Goal: Find specific page/section: Find specific page/section

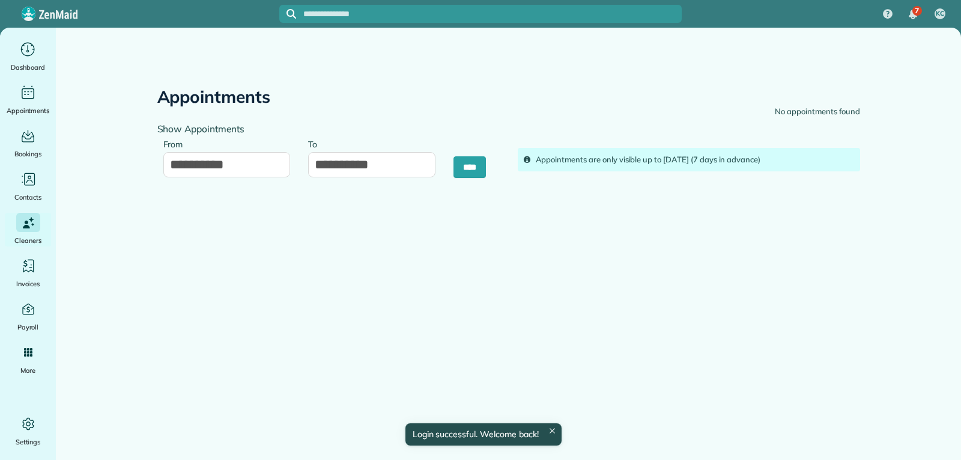
type input "**********"
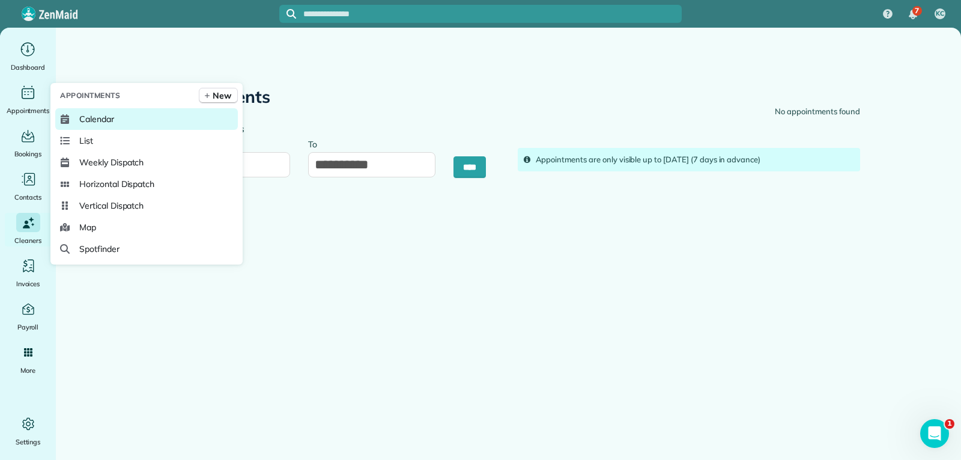
click at [106, 117] on span "Calendar" at bounding box center [96, 119] width 35 height 12
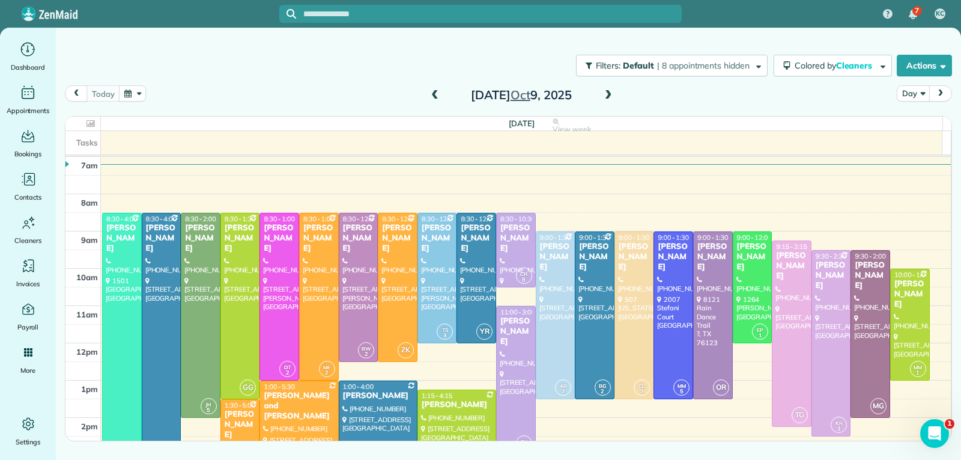
click at [607, 97] on span at bounding box center [608, 95] width 13 height 11
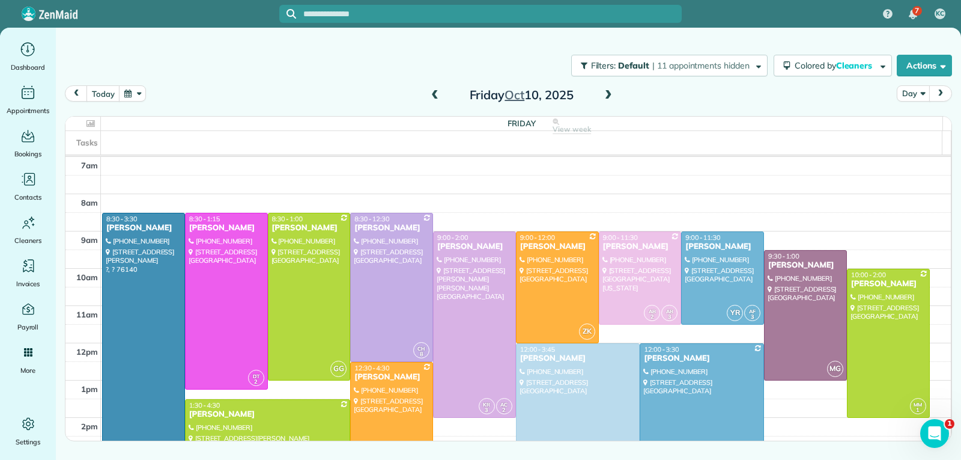
click at [607, 97] on span at bounding box center [608, 95] width 13 height 11
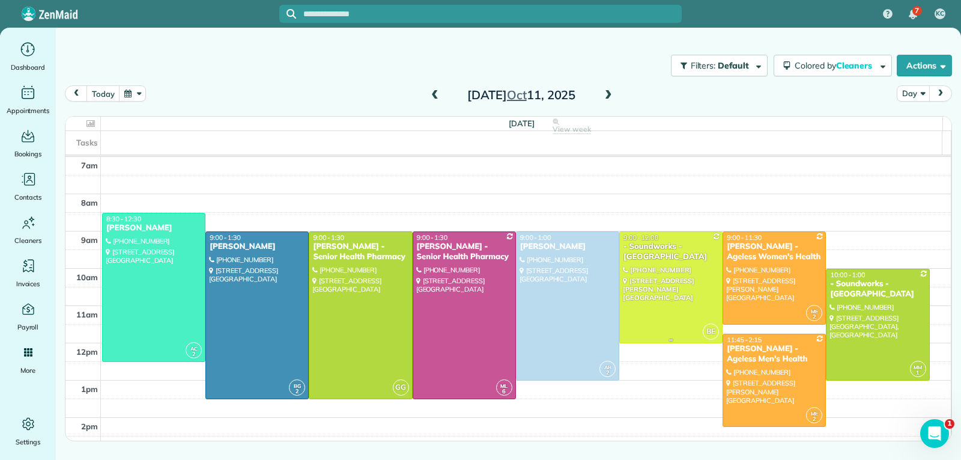
click at [672, 303] on div at bounding box center [671, 287] width 102 height 111
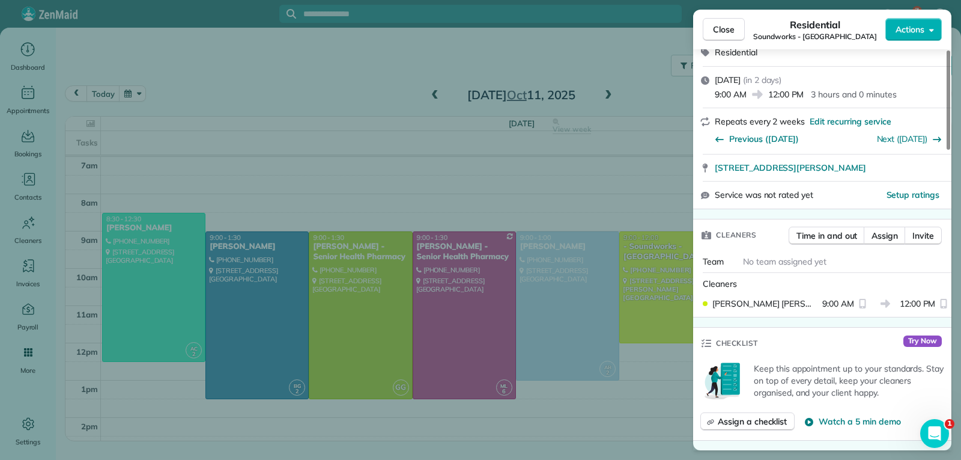
scroll to position [181, 0]
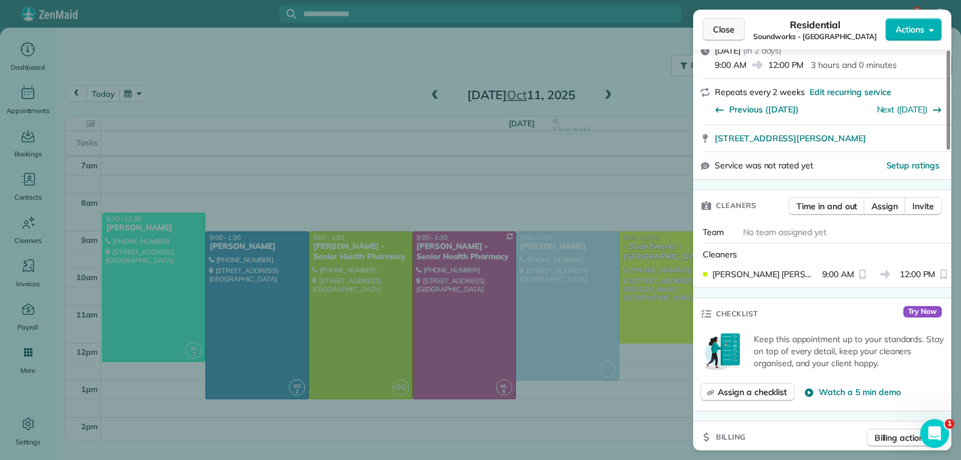
click at [726, 32] on span "Close" at bounding box center [724, 29] width 22 height 12
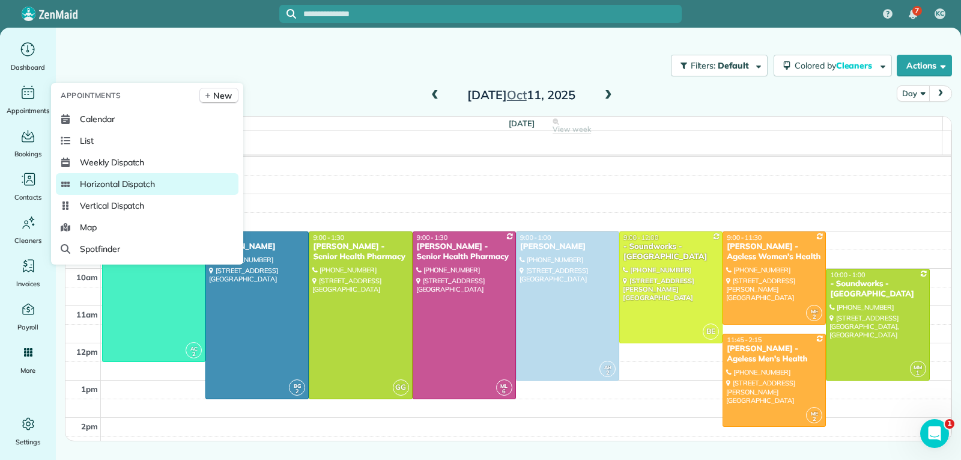
click at [141, 183] on span "Horizontal Dispatch" at bounding box center [117, 184] width 75 height 12
